Goal: Communication & Community: Answer question/provide support

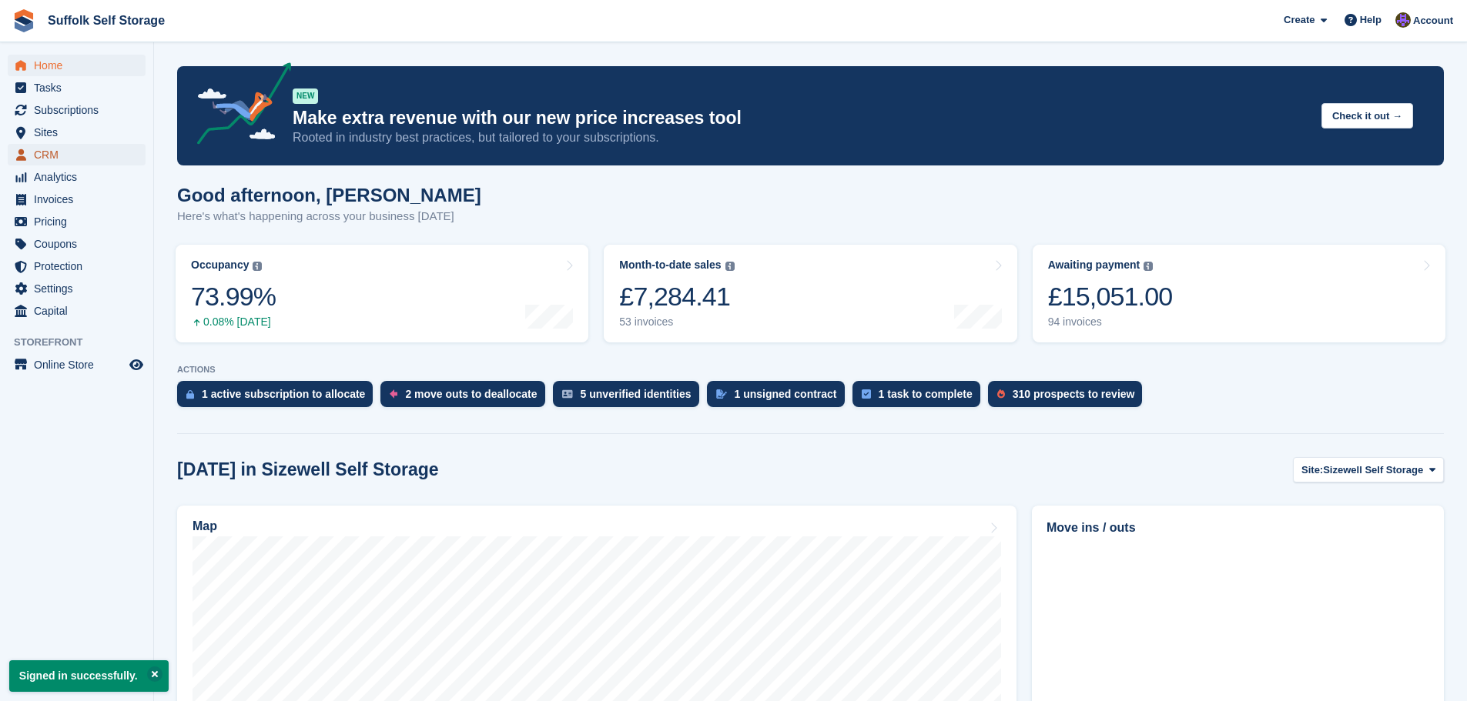
click at [46, 156] on span "CRM" at bounding box center [80, 155] width 92 height 22
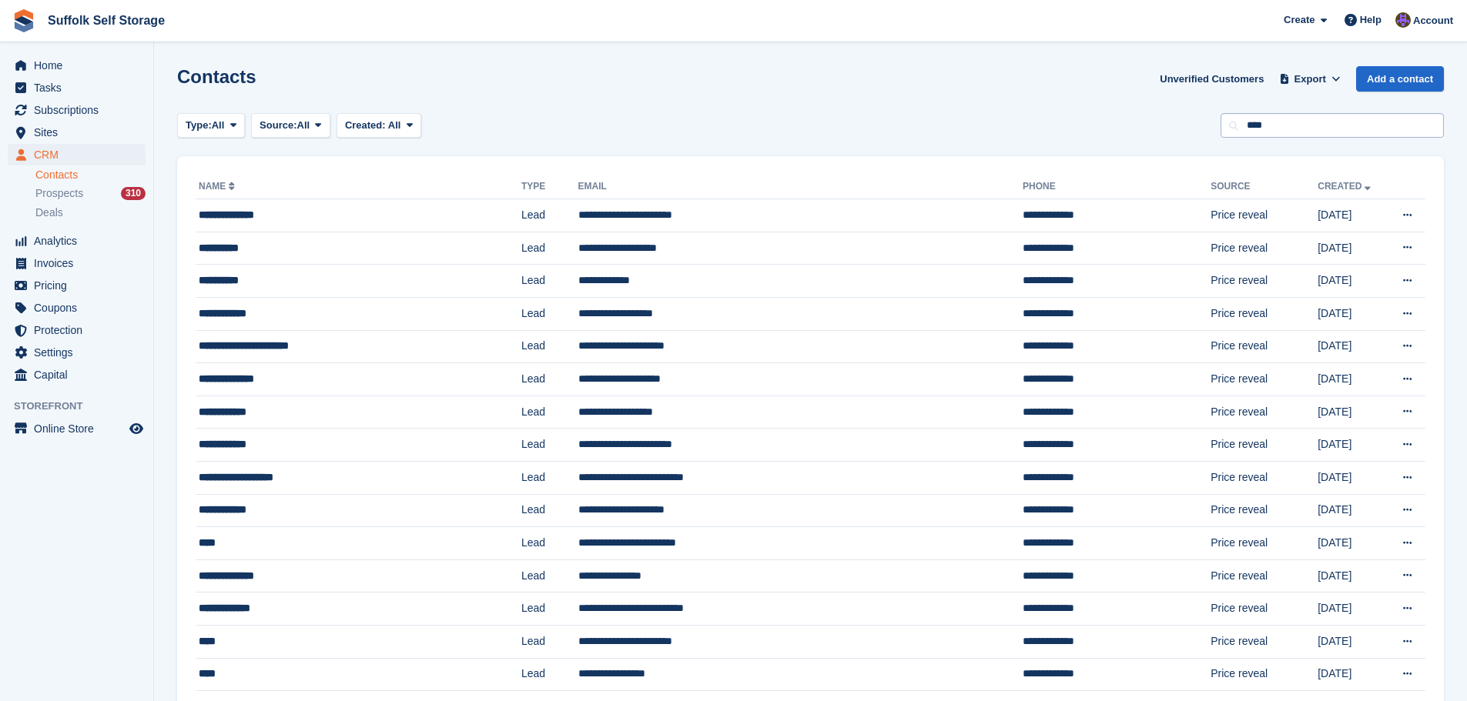
type input "****"
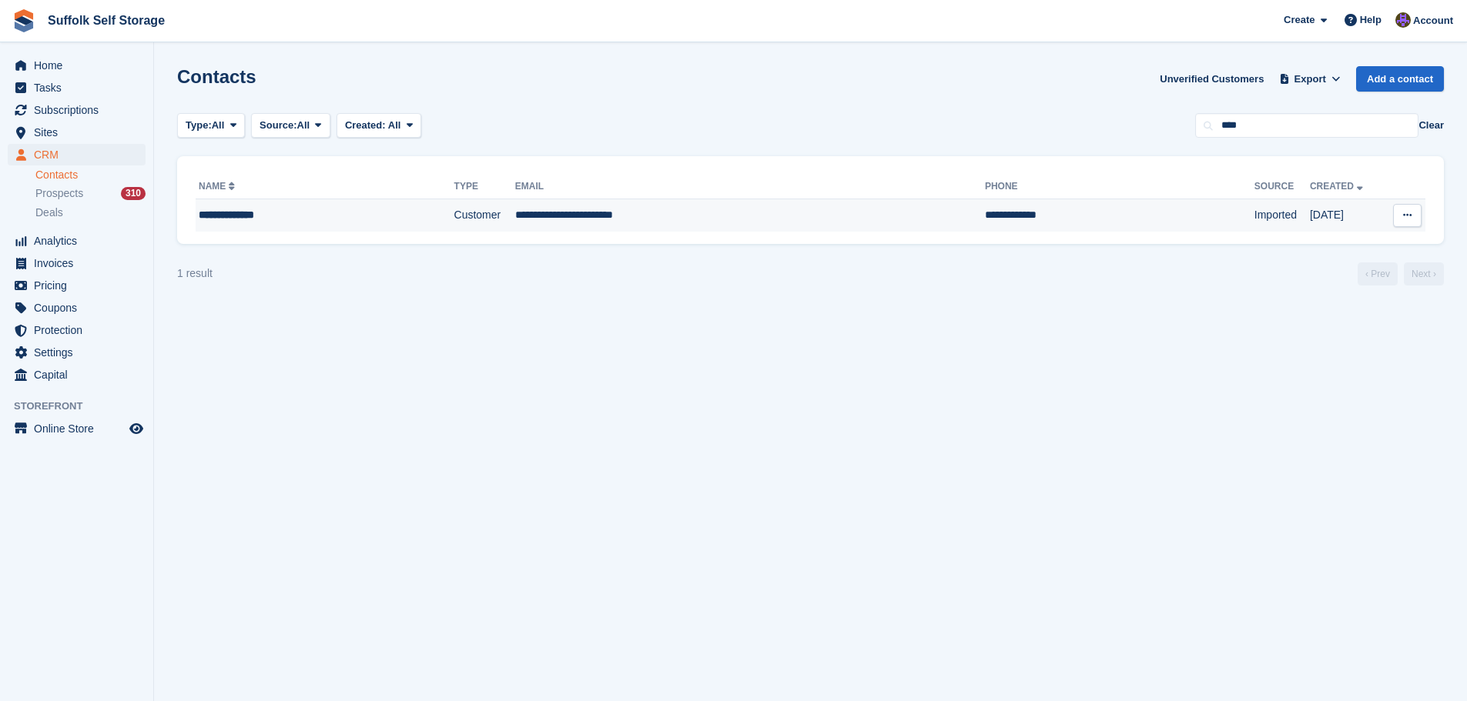
click at [839, 212] on td "**********" at bounding box center [750, 215] width 470 height 32
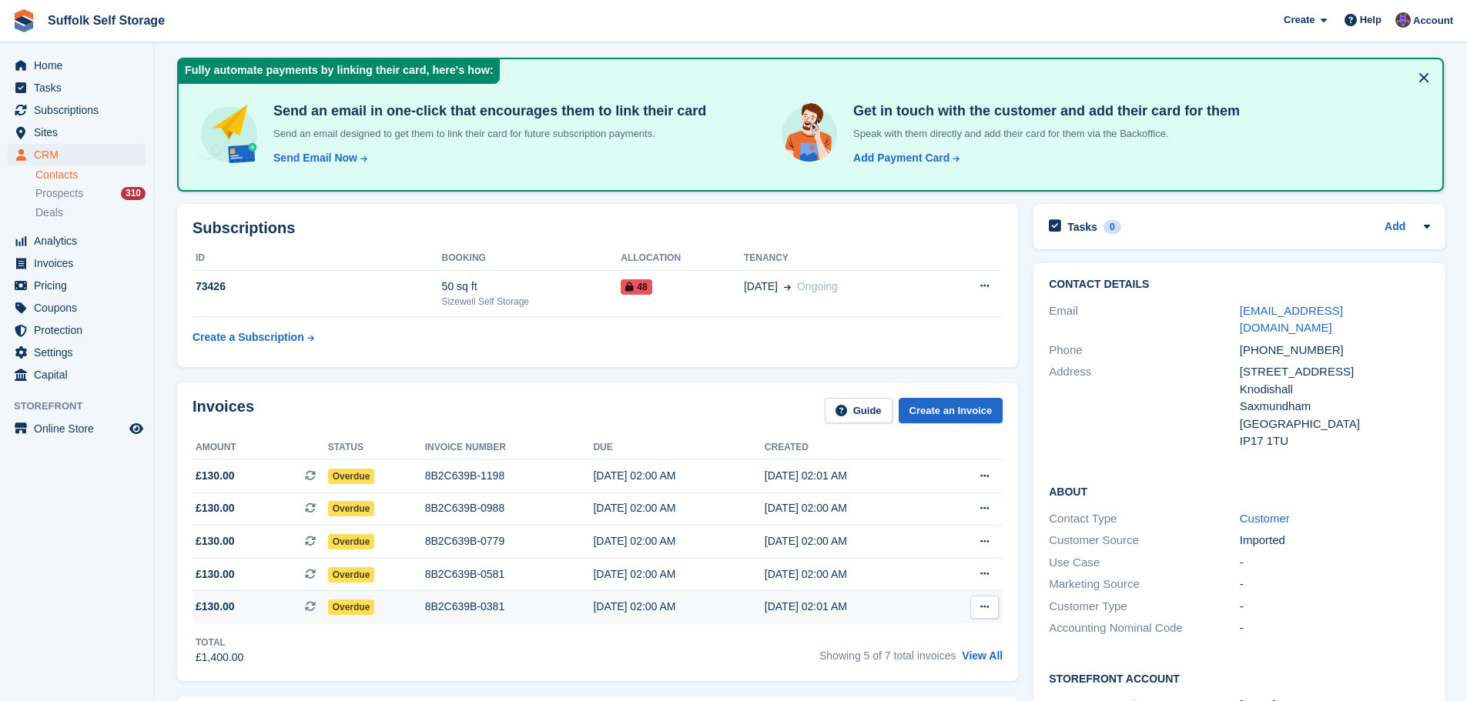
scroll to position [385, 0]
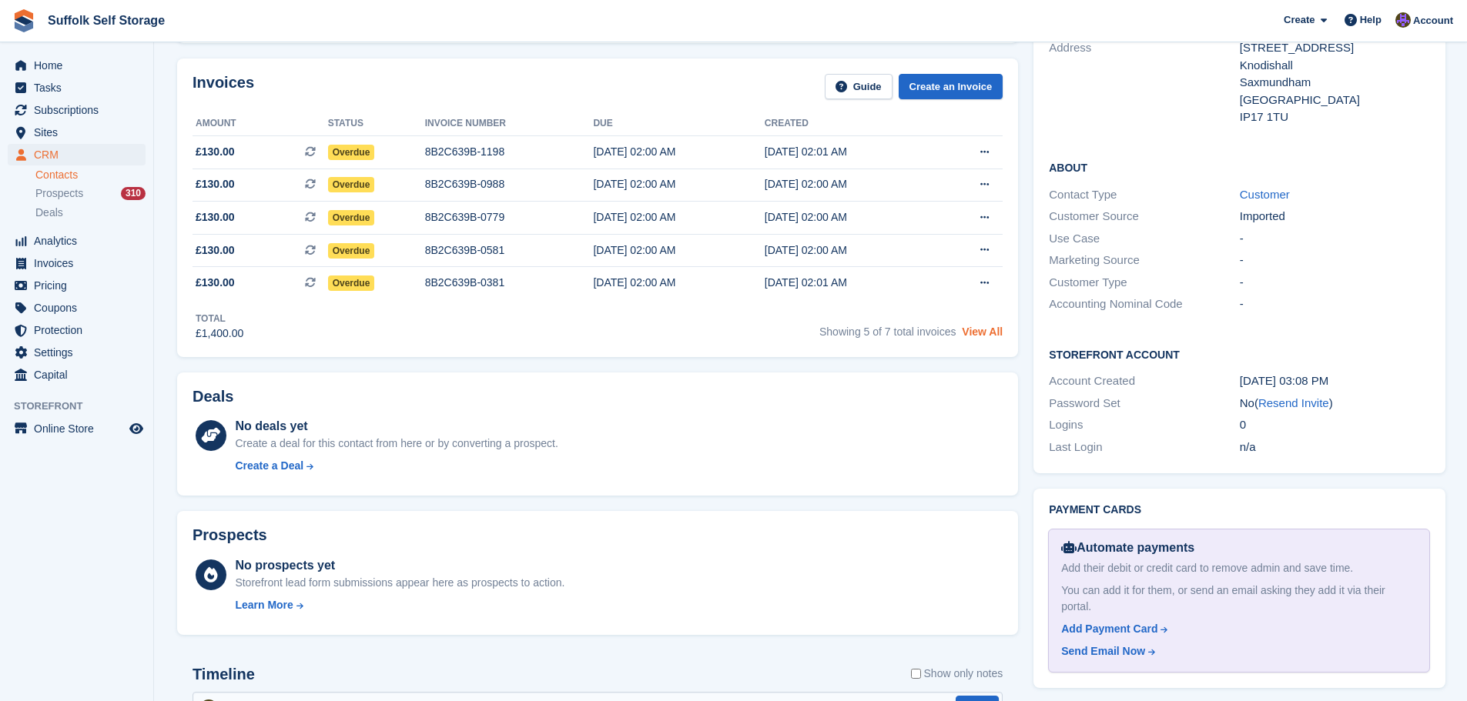
click at [990, 328] on link "View All" at bounding box center [982, 332] width 41 height 12
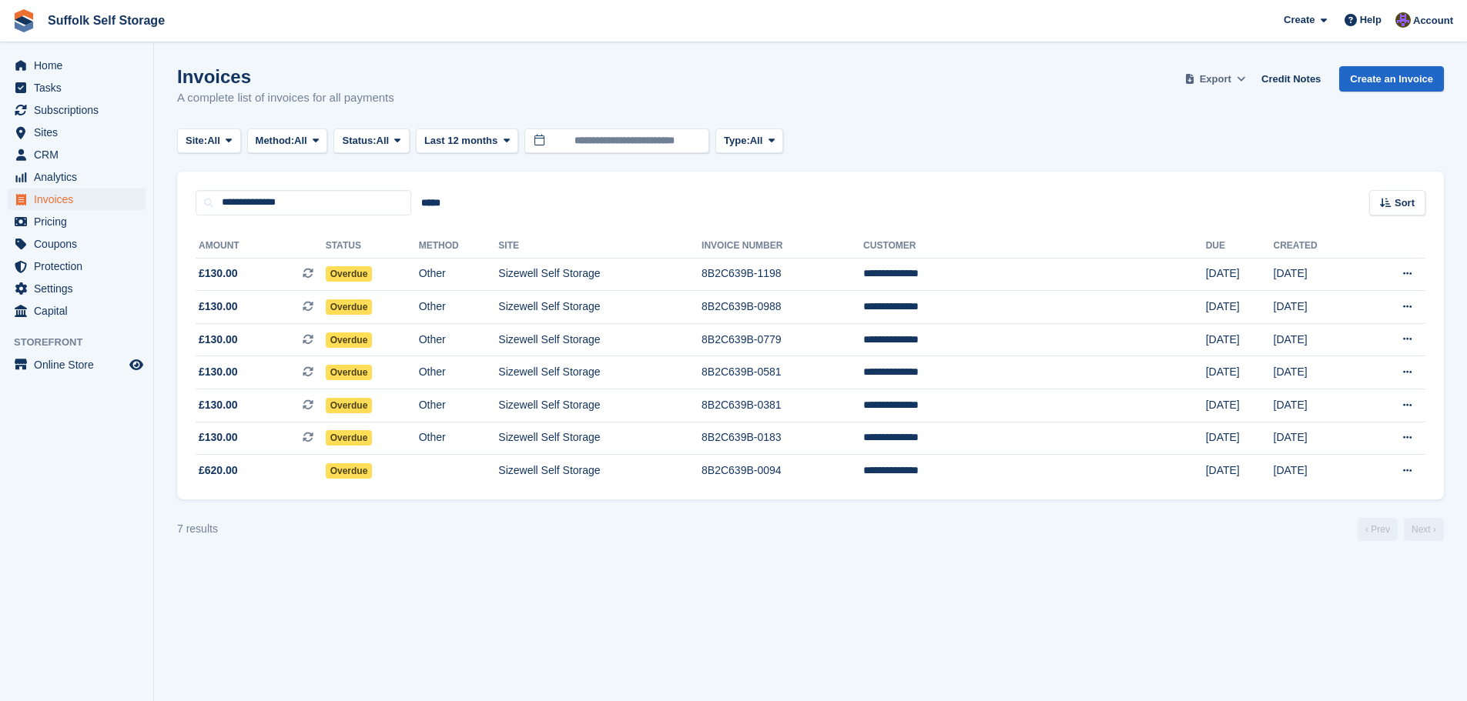
click at [1219, 82] on span "Export" at bounding box center [1215, 79] width 32 height 15
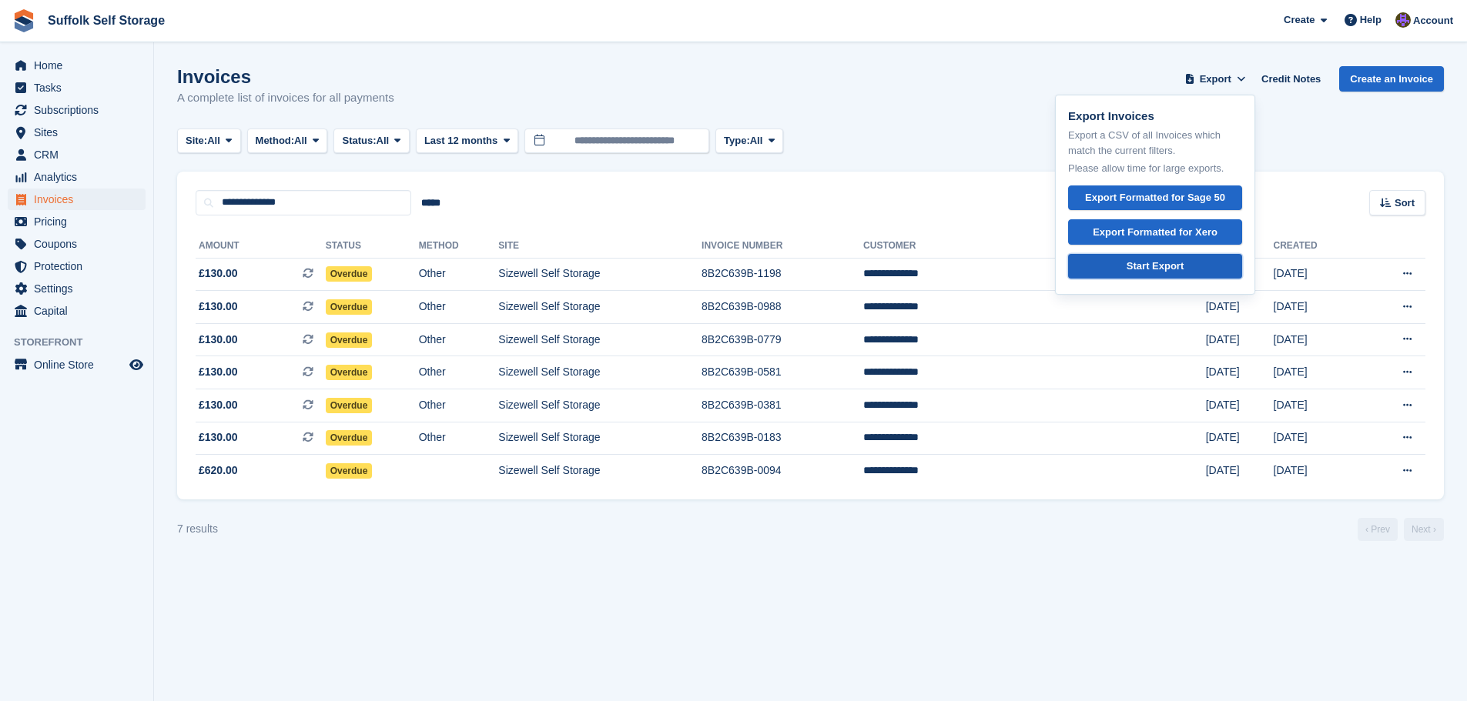
click at [1173, 265] on div "Start Export" at bounding box center [1154, 266] width 57 height 15
click at [863, 273] on td "8B2C639B-1198" at bounding box center [782, 274] width 162 height 33
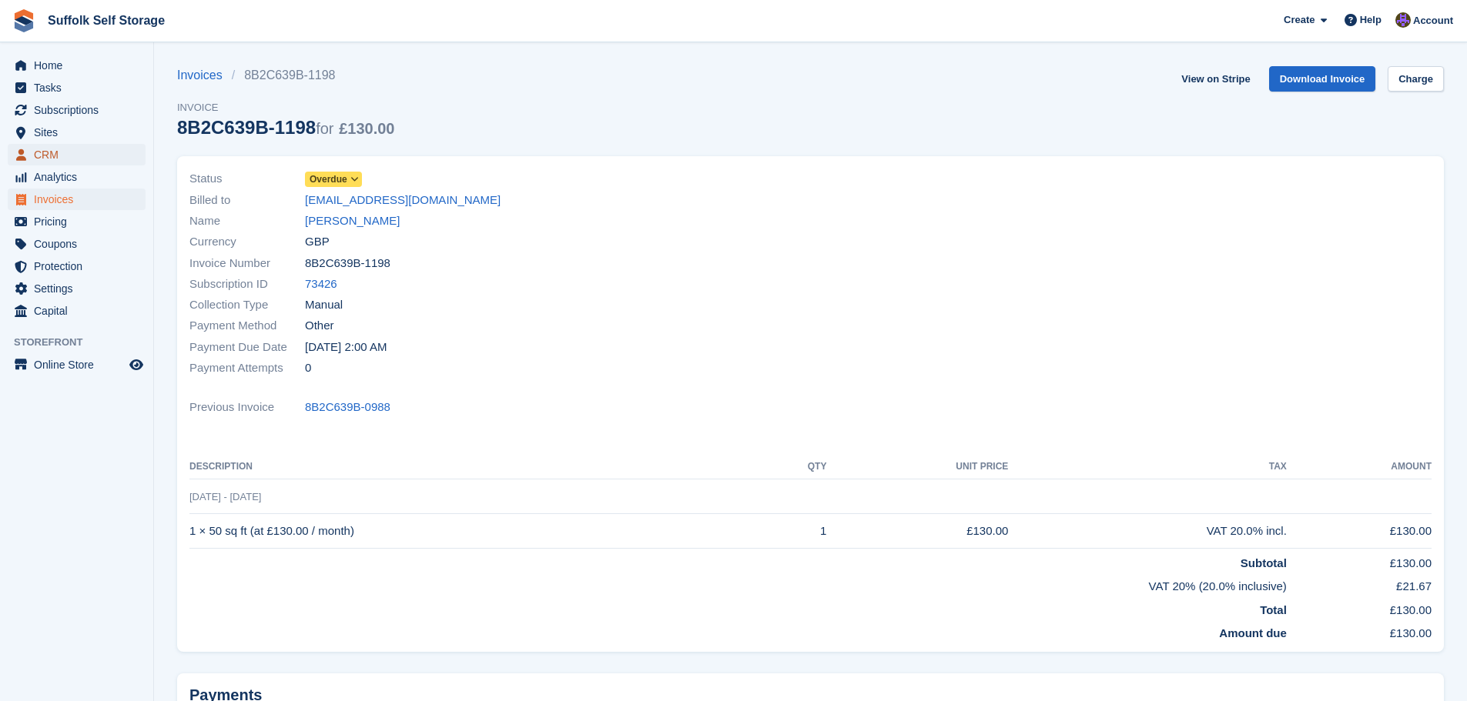
click at [42, 159] on span "CRM" at bounding box center [80, 155] width 92 height 22
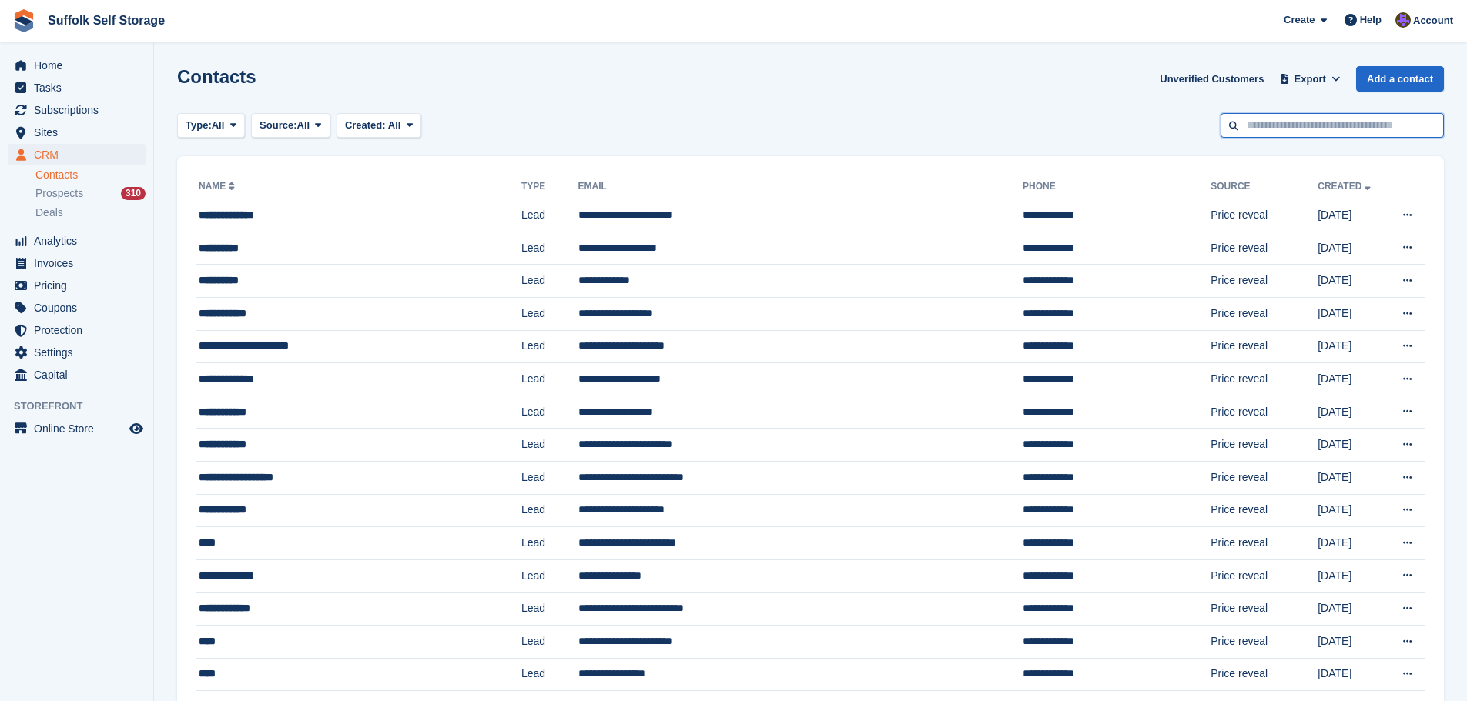
click at [1346, 129] on input "text" at bounding box center [1331, 125] width 223 height 25
type input "****"
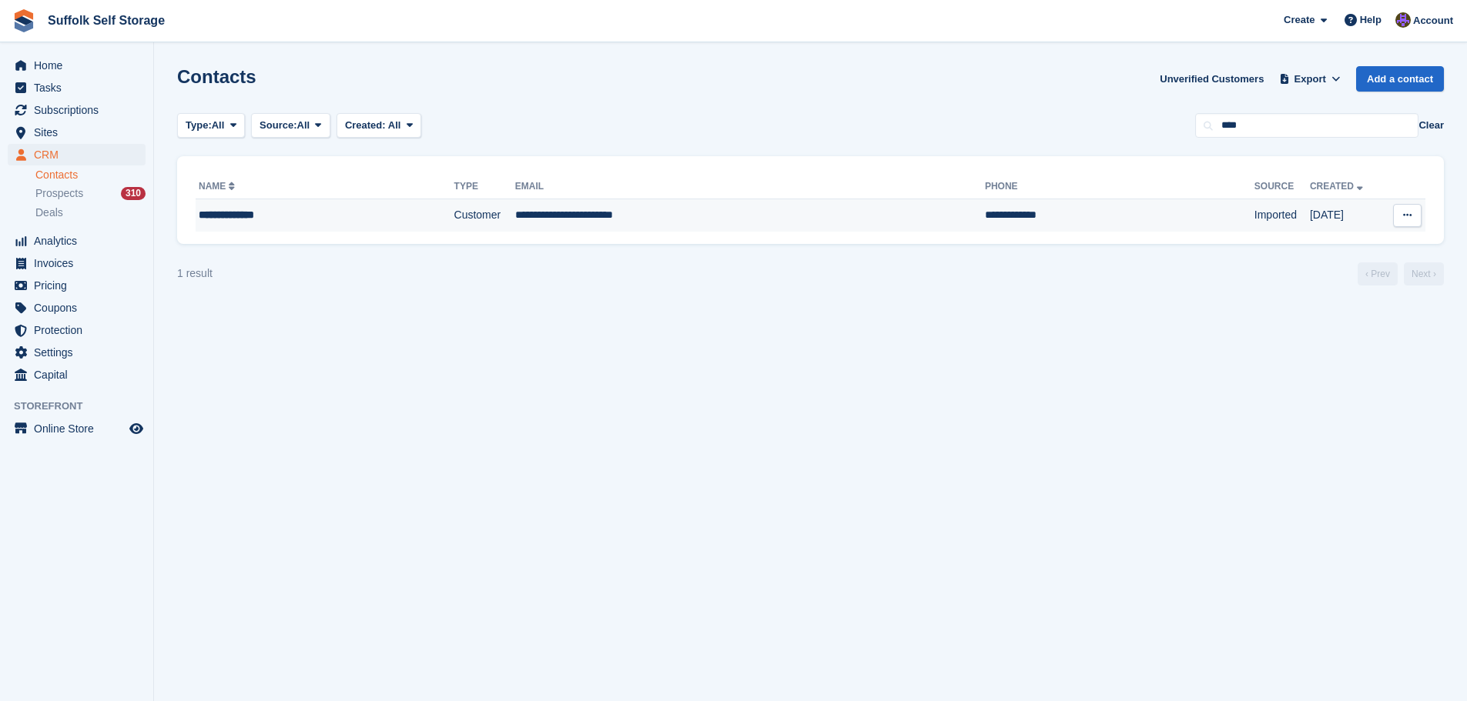
click at [1254, 219] on td "Imported" at bounding box center [1281, 215] width 55 height 32
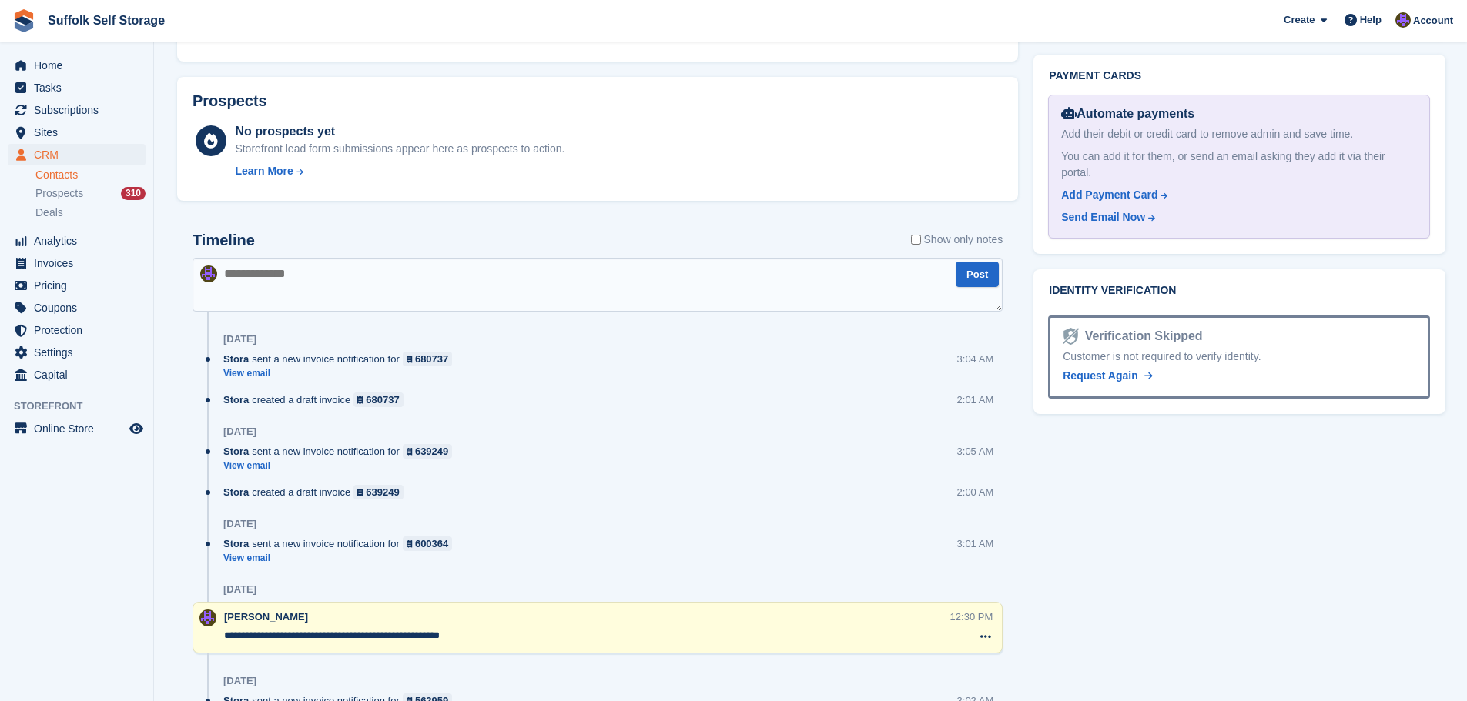
scroll to position [847, 0]
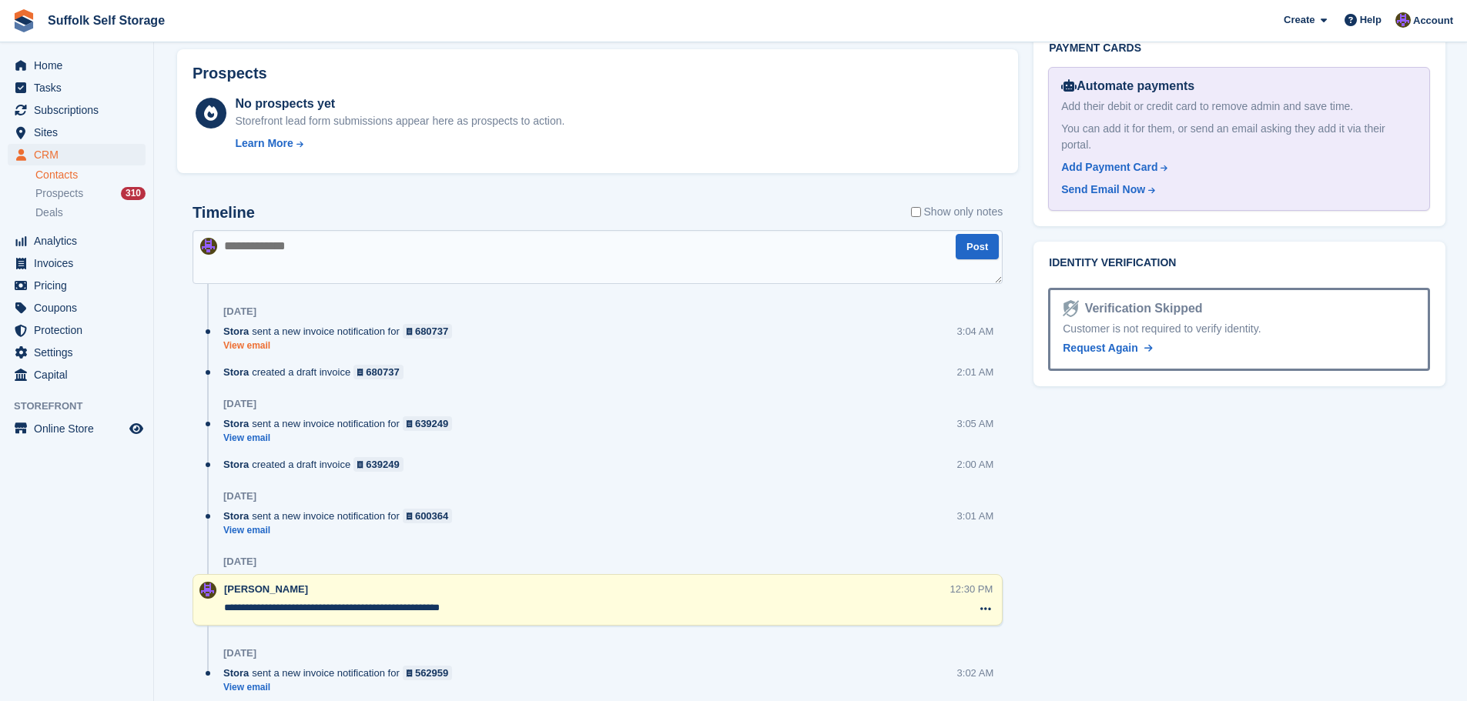
click at [246, 347] on link "View email" at bounding box center [341, 346] width 236 height 13
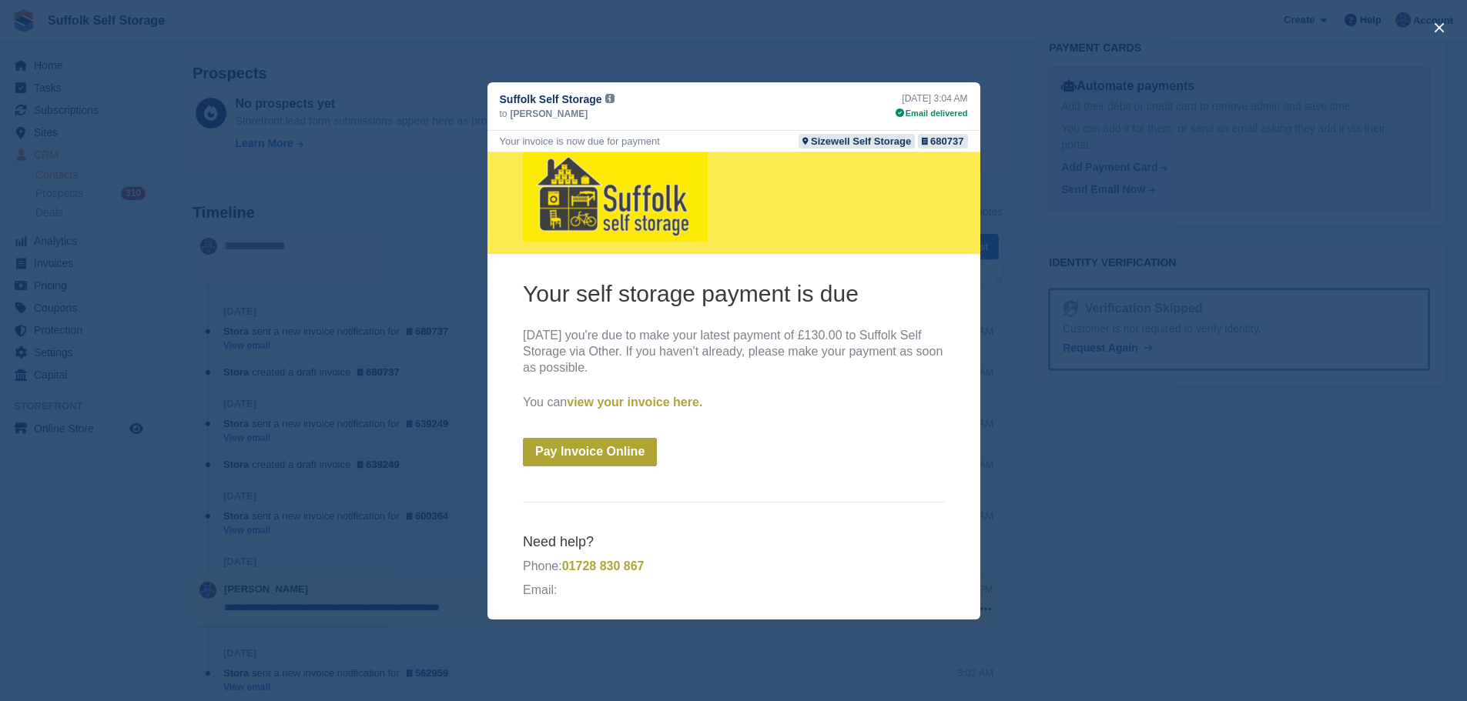
scroll to position [20, 0]
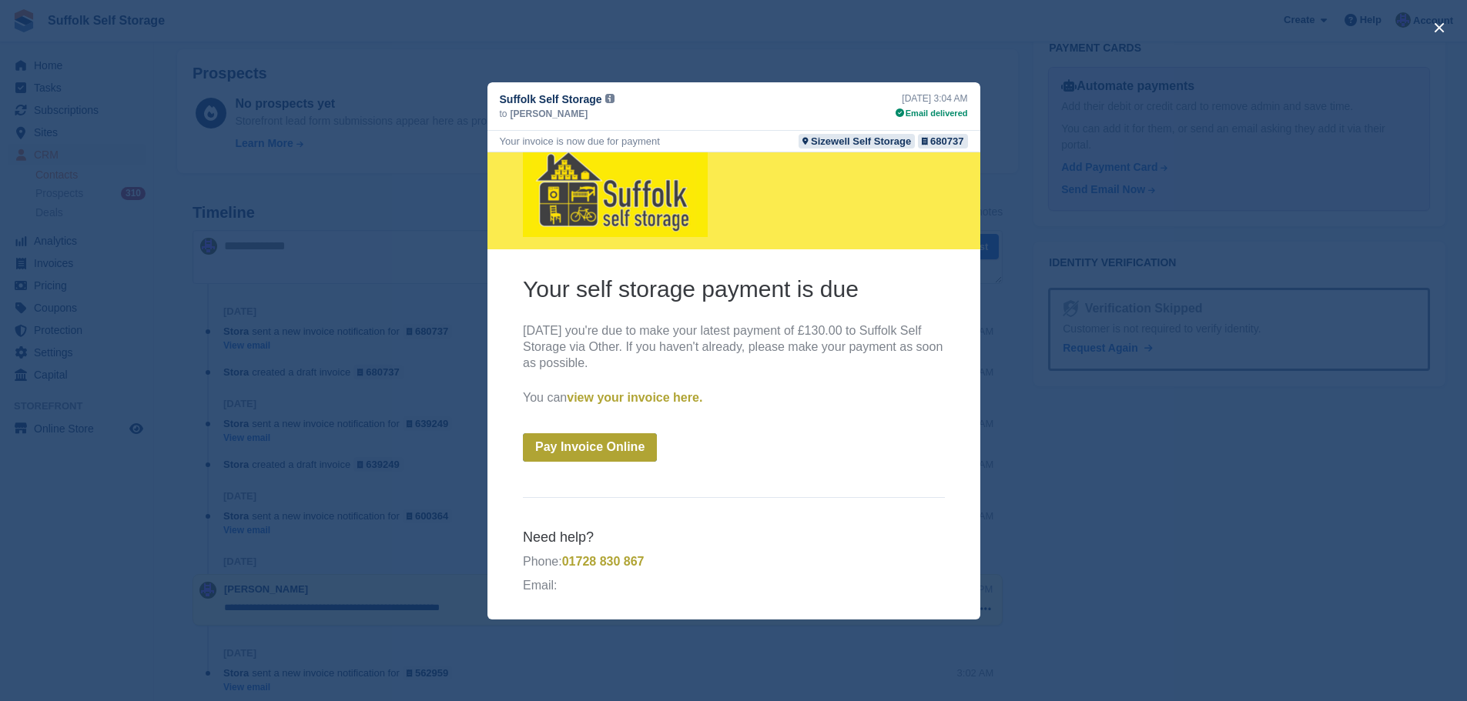
click at [1067, 328] on div "close" at bounding box center [733, 350] width 1467 height 701
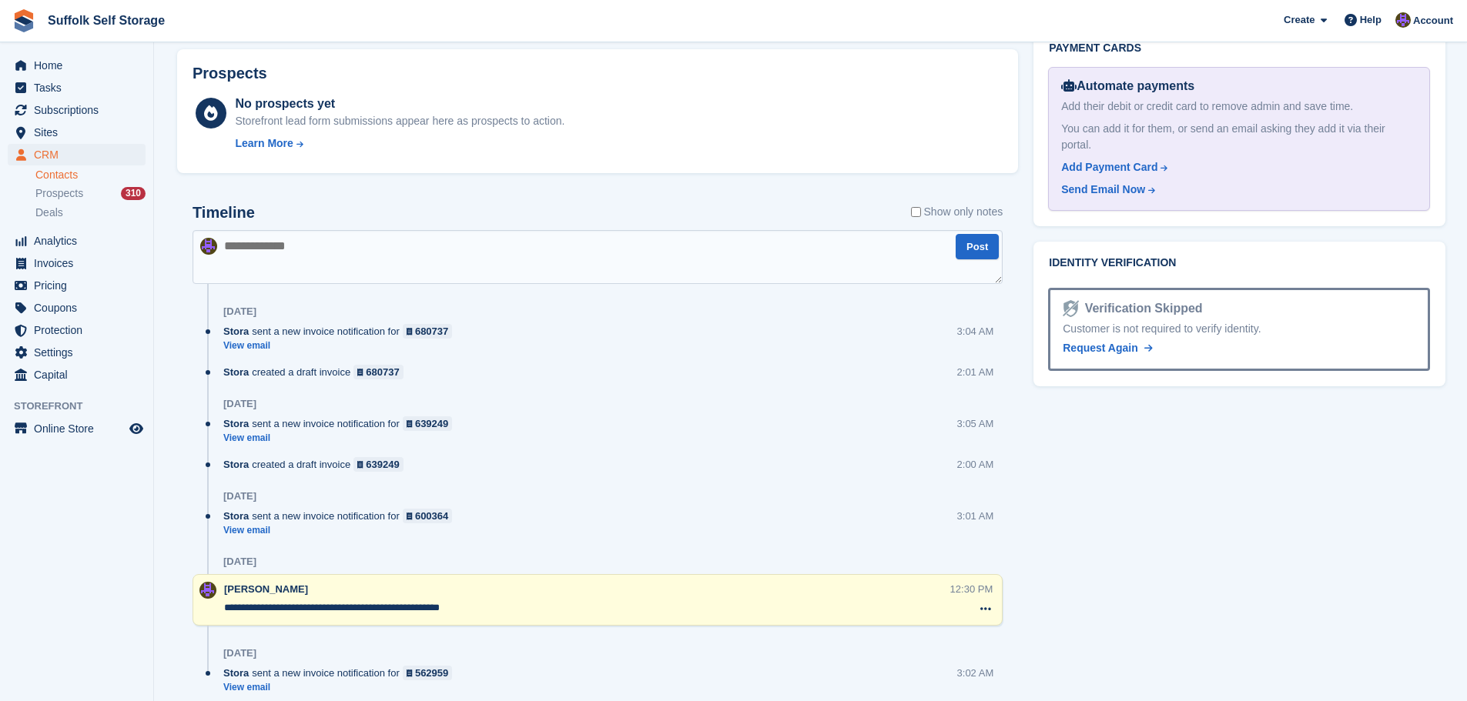
scroll to position [907, 0]
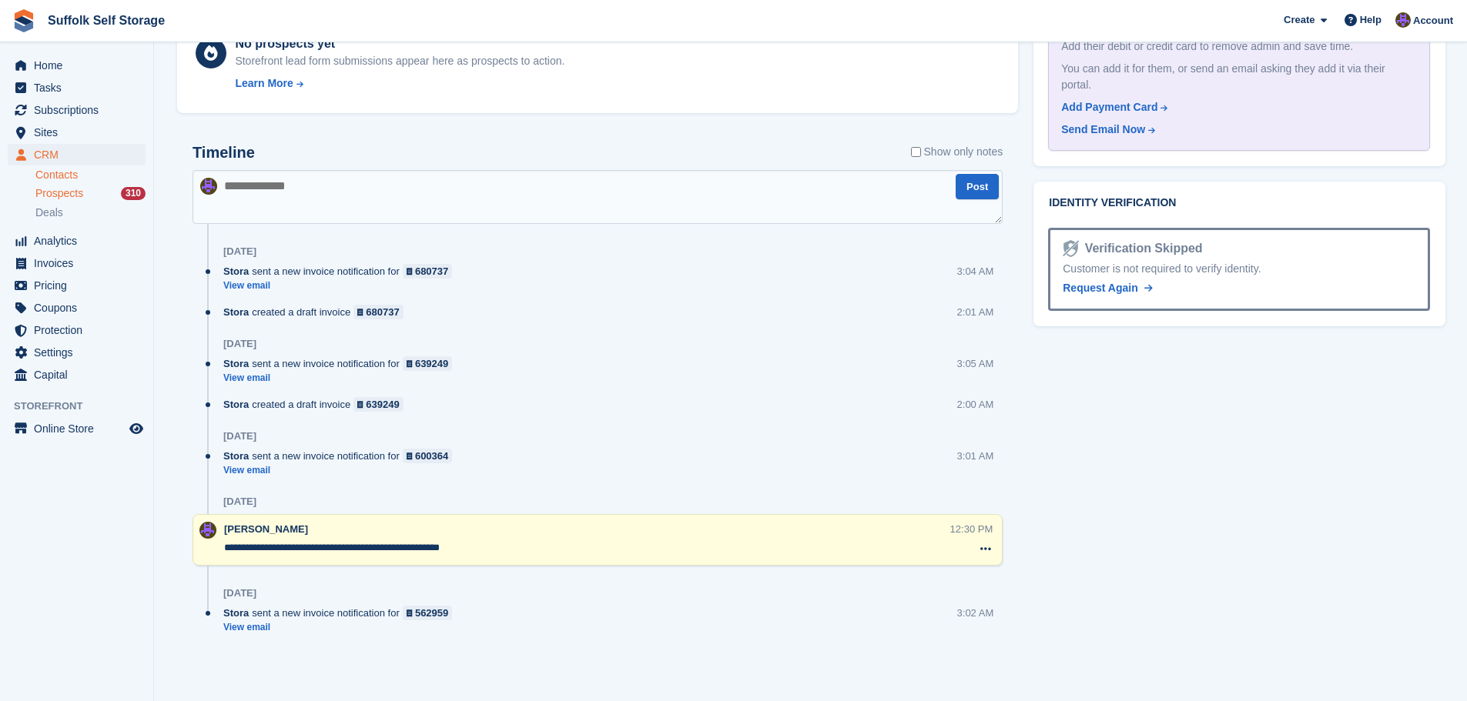
click at [55, 195] on span "Prospects" at bounding box center [59, 193] width 48 height 15
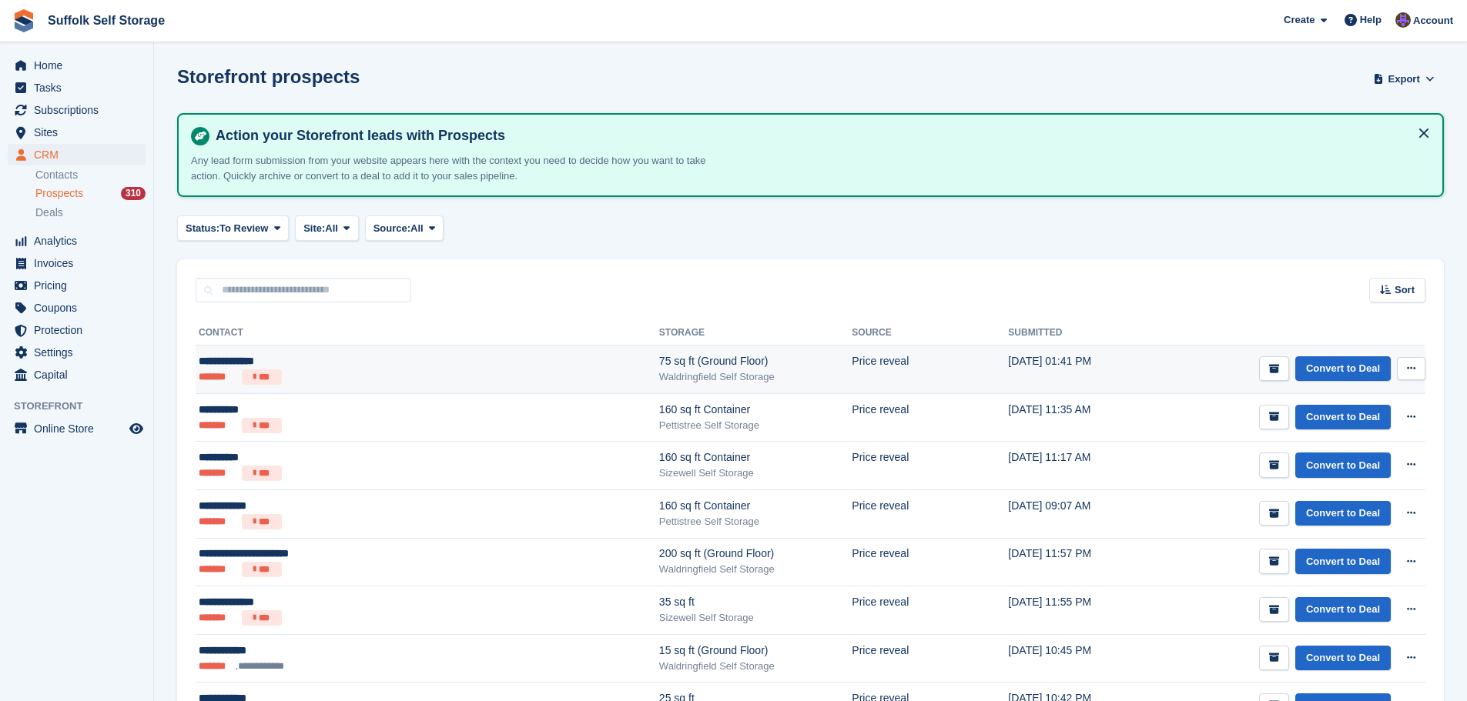
click at [423, 379] on ul "******* ***" at bounding box center [336, 377] width 274 height 15
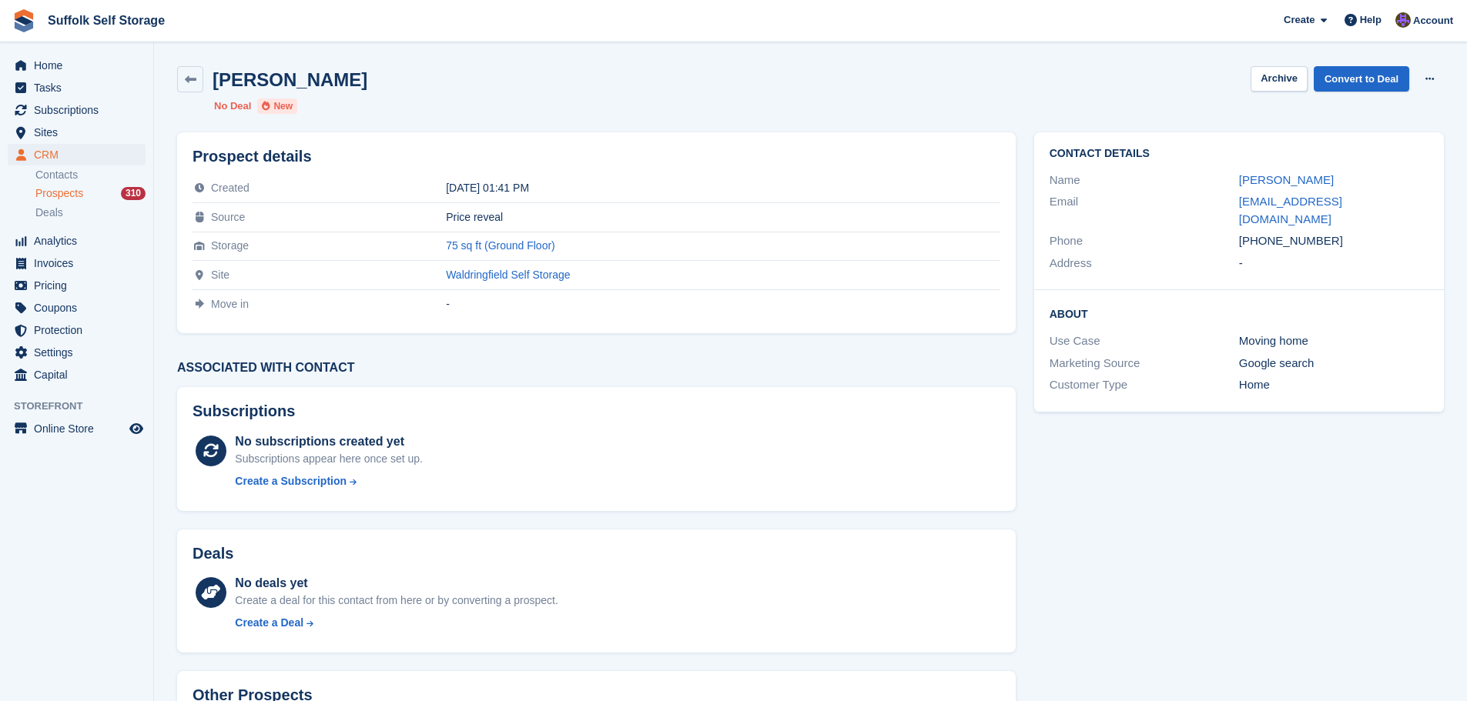
click at [269, 79] on h2 "[PERSON_NAME]" at bounding box center [289, 79] width 155 height 21
click at [1276, 186] on link "Claire Marlowe" at bounding box center [1286, 179] width 95 height 13
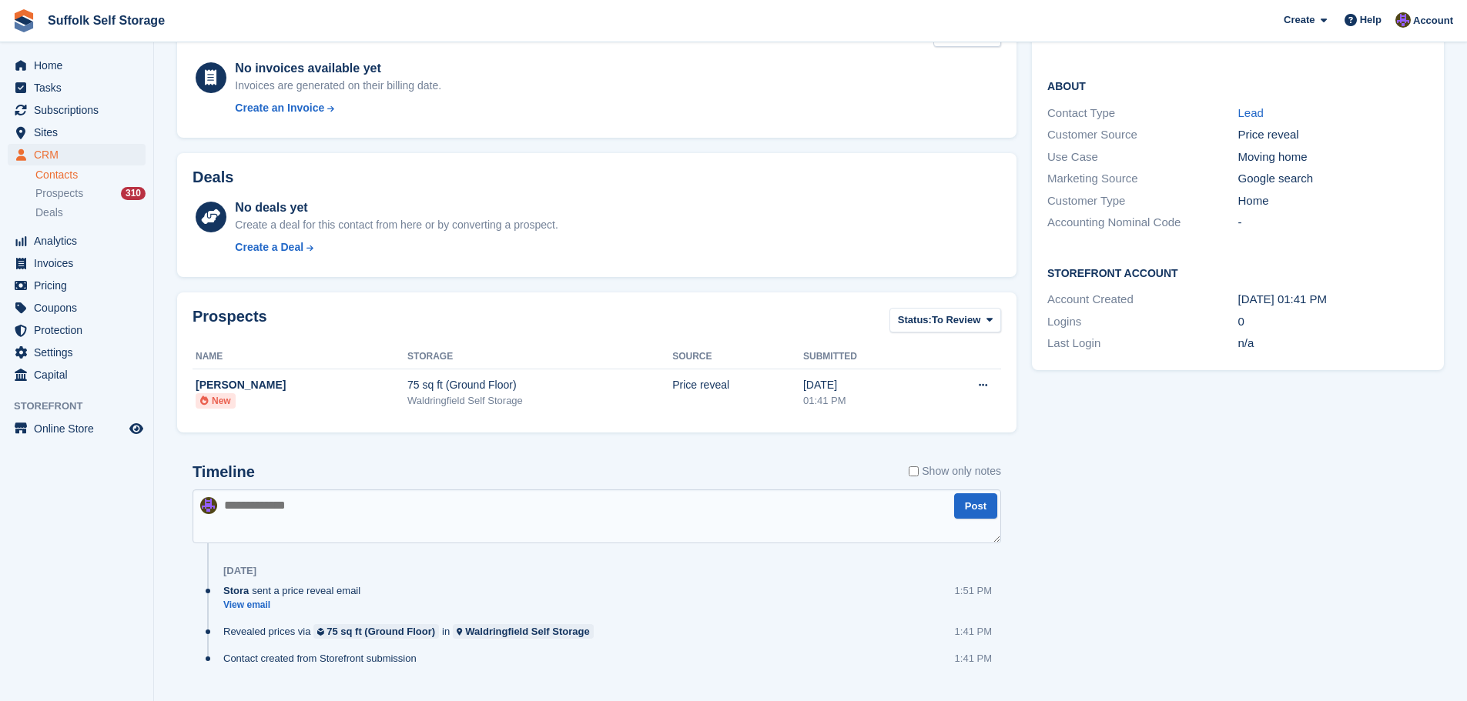
scroll to position [279, 0]
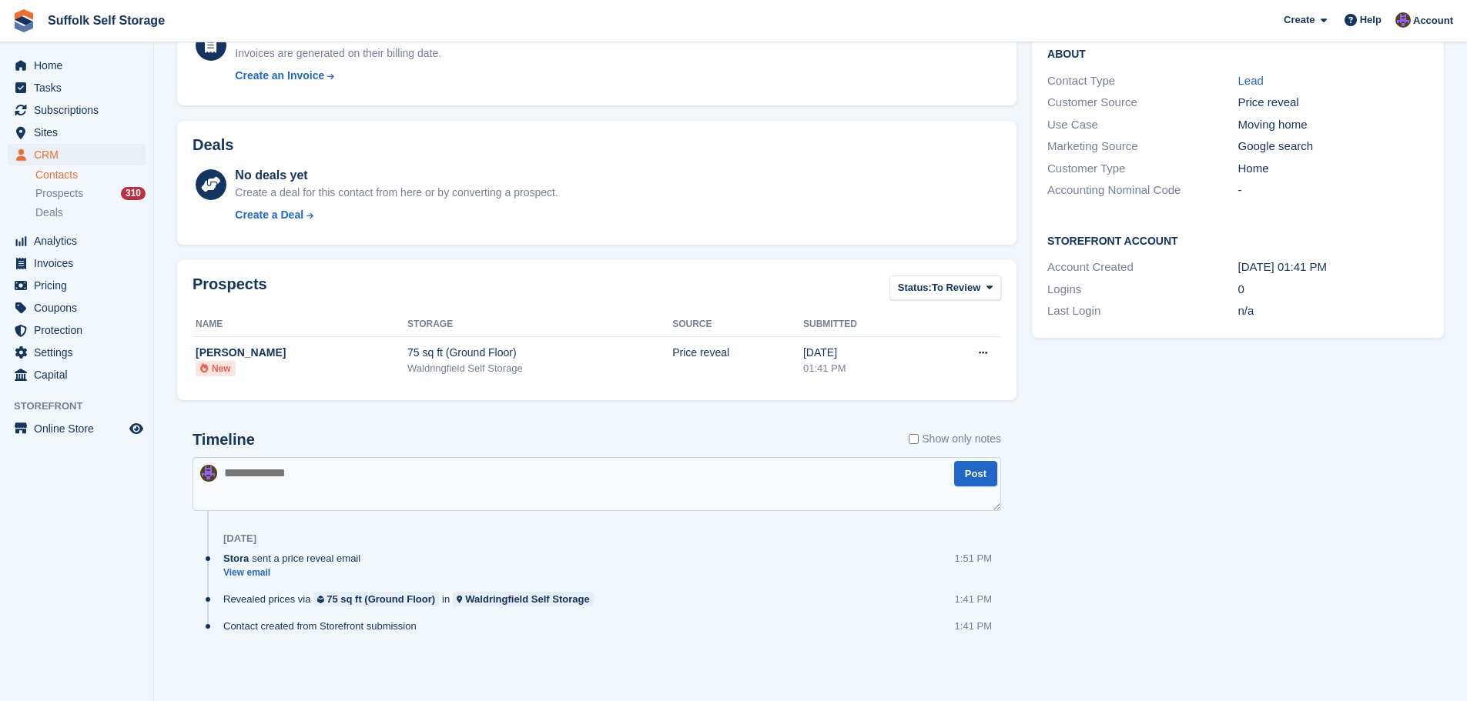
click at [573, 487] on textarea at bounding box center [596, 484] width 808 height 54
type textarea "*******"
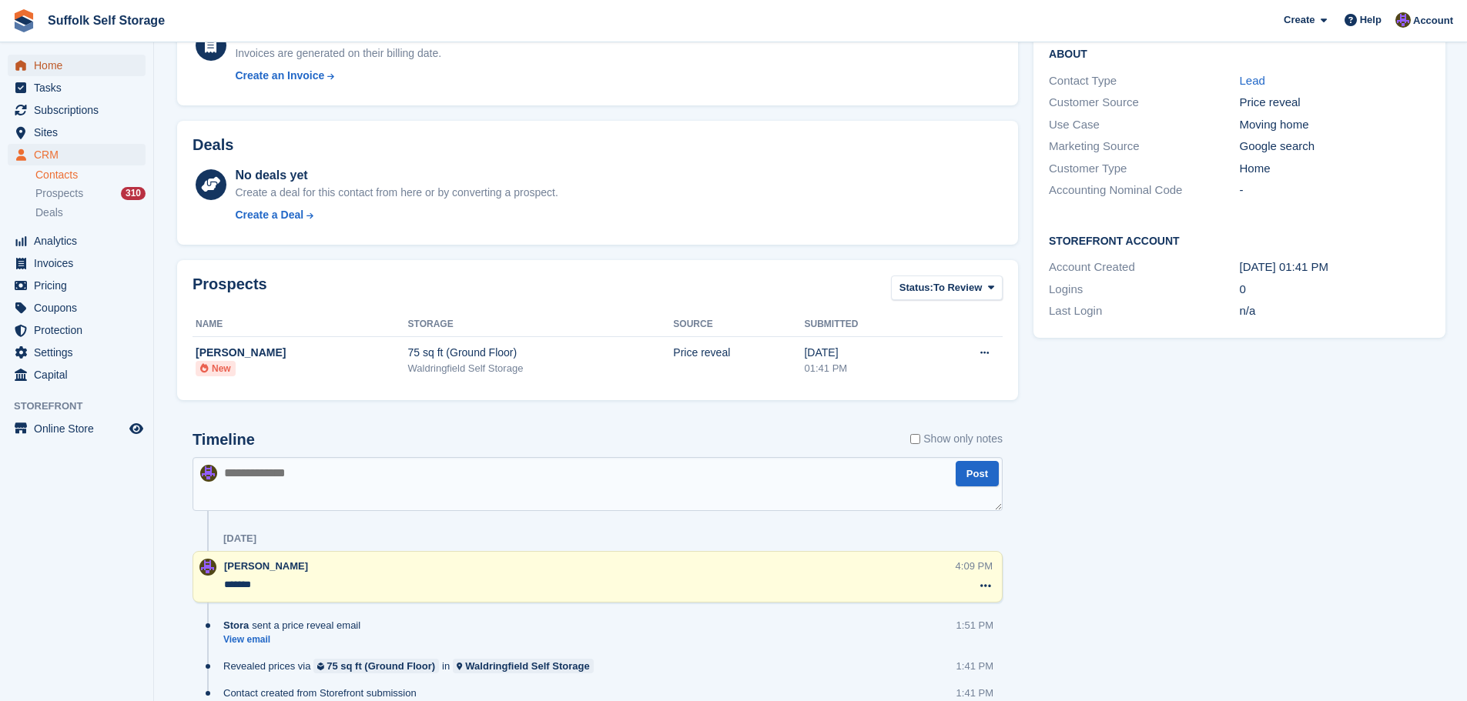
click at [63, 69] on span "Home" at bounding box center [80, 66] width 92 height 22
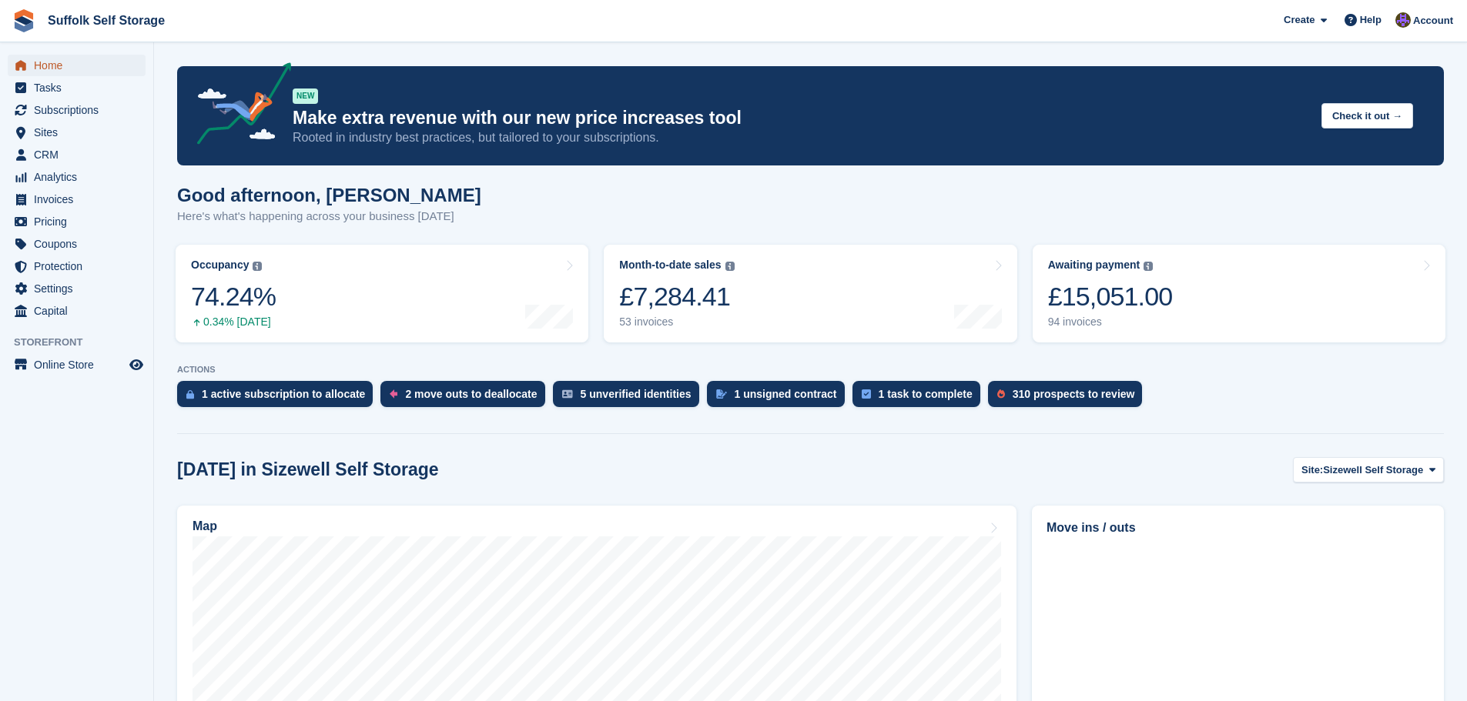
click at [79, 62] on span "Home" at bounding box center [80, 66] width 92 height 22
